Goal: Task Accomplishment & Management: Use online tool/utility

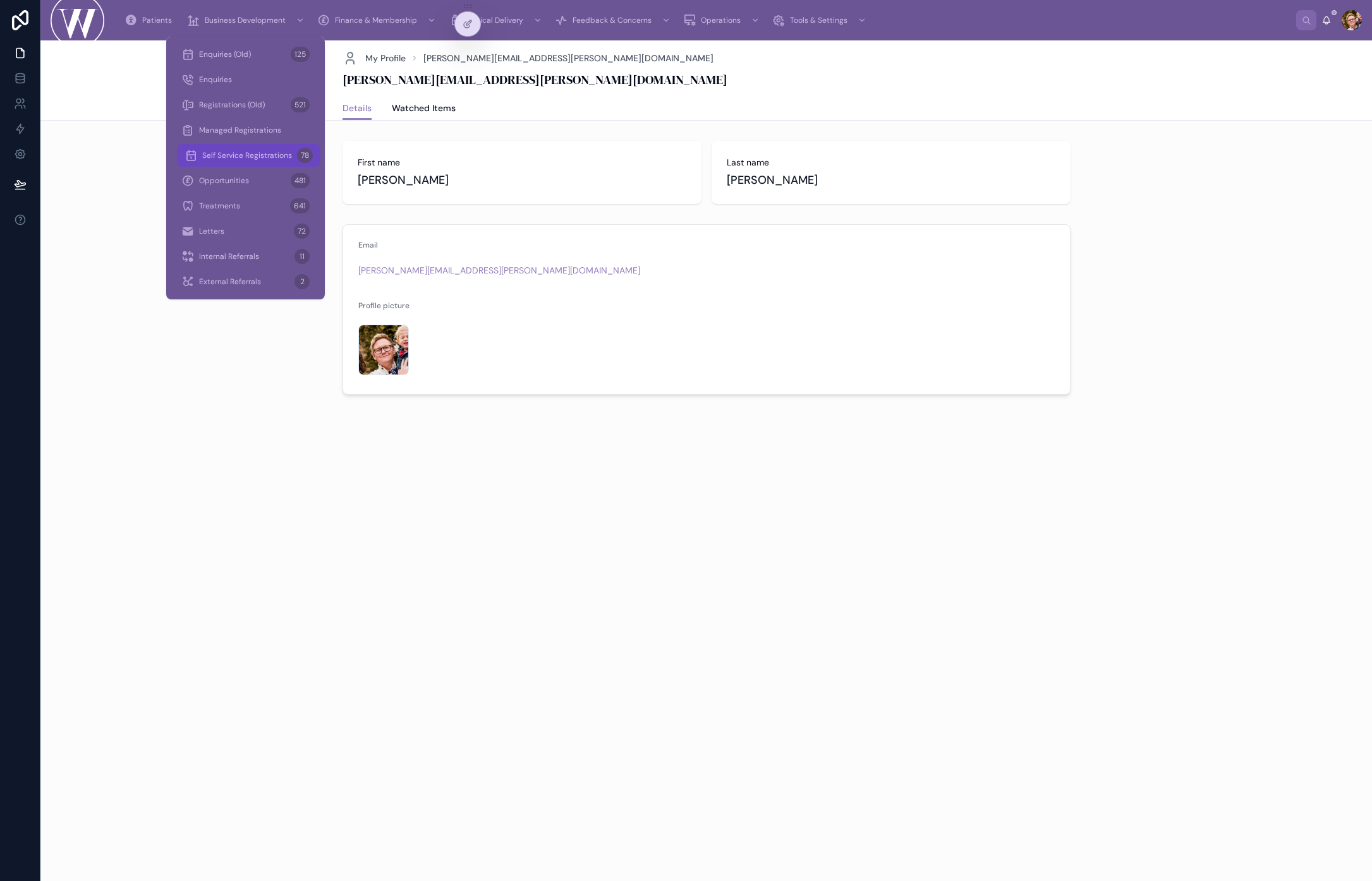
click at [244, 150] on span "Self Service Registrations" at bounding box center [247, 155] width 90 height 10
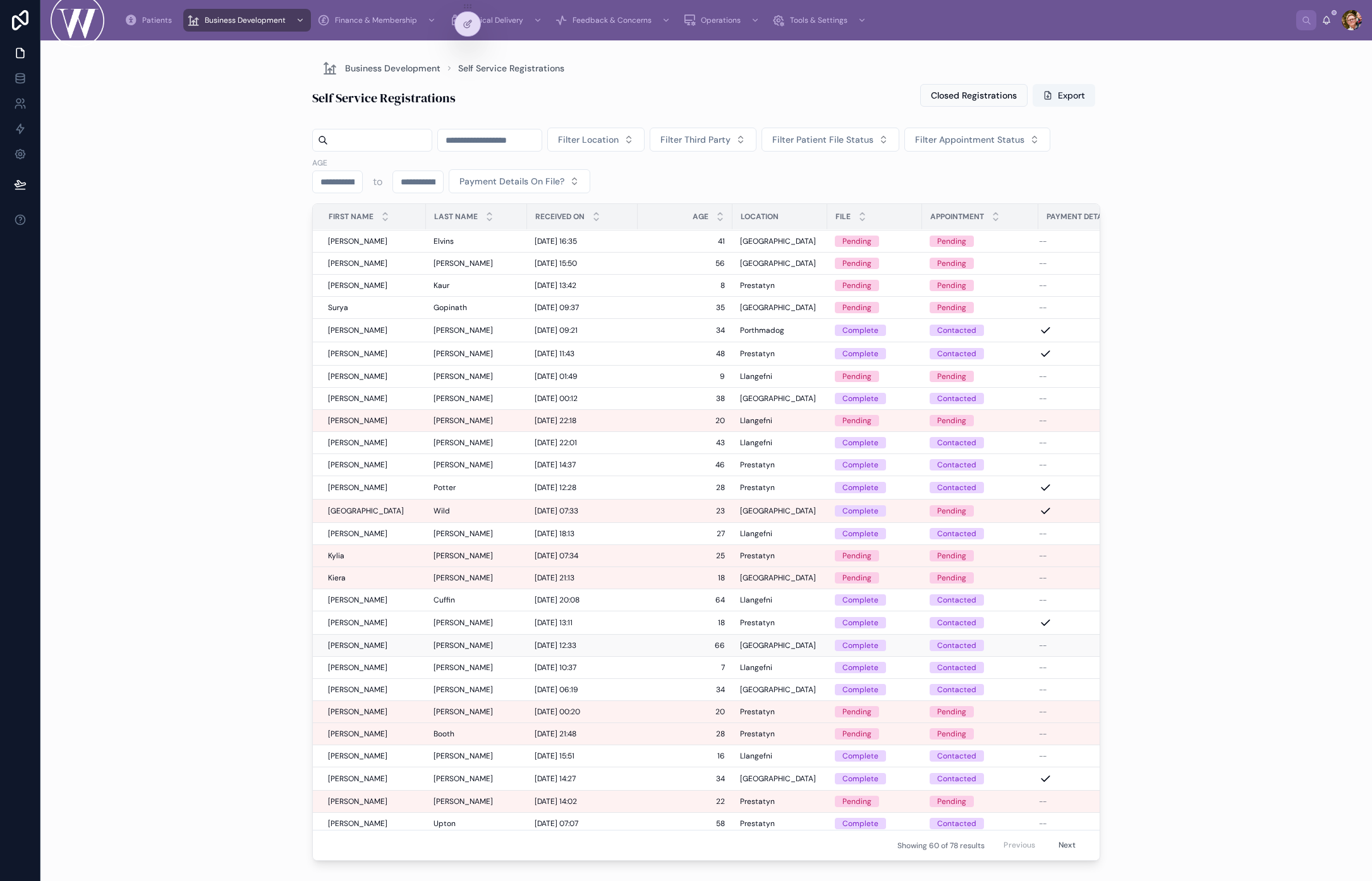
scroll to position [763, 0]
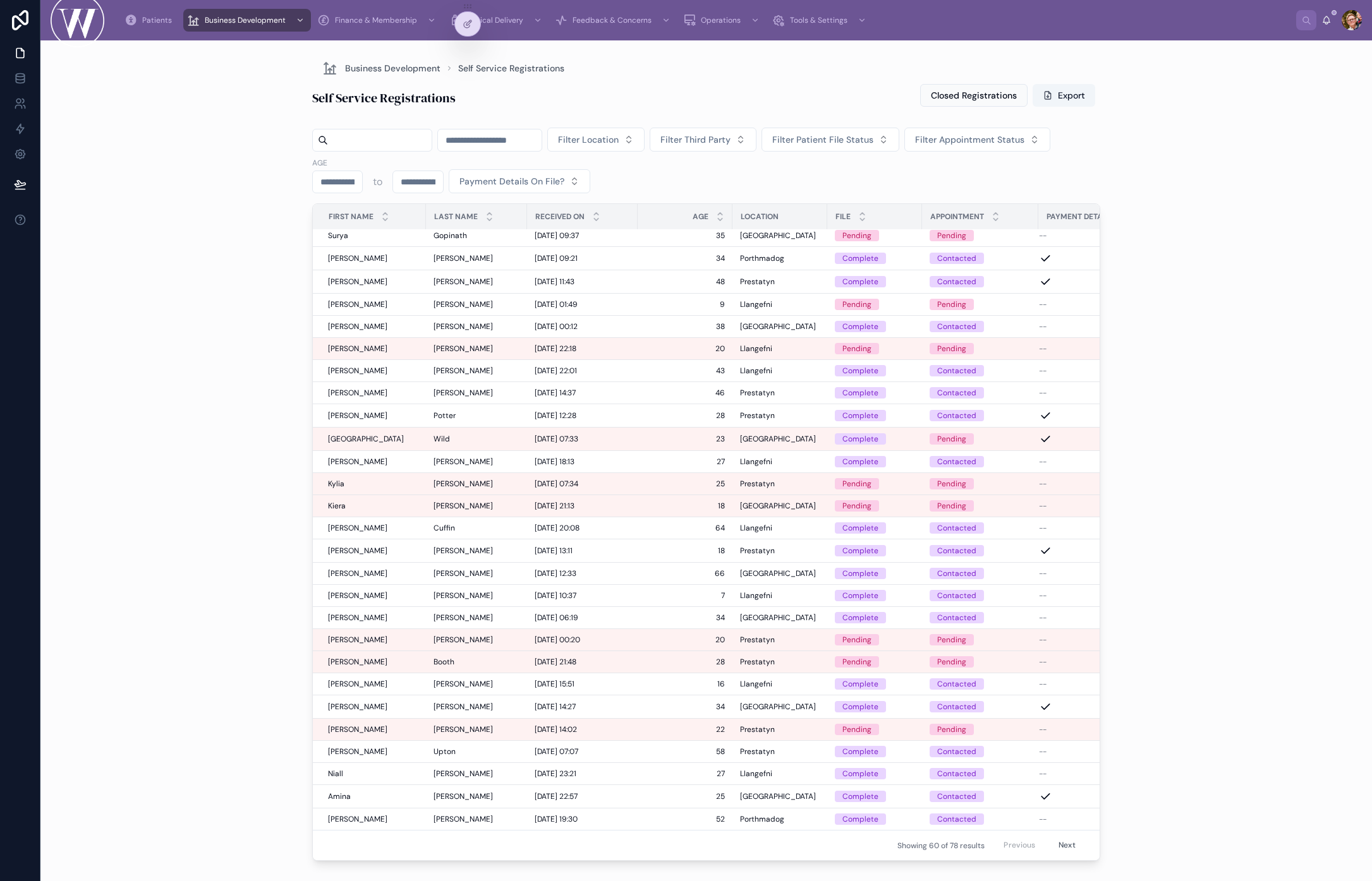
click at [1064, 837] on button "Next" at bounding box center [1066, 846] width 35 height 20
